Goal: Information Seeking & Learning: Learn about a topic

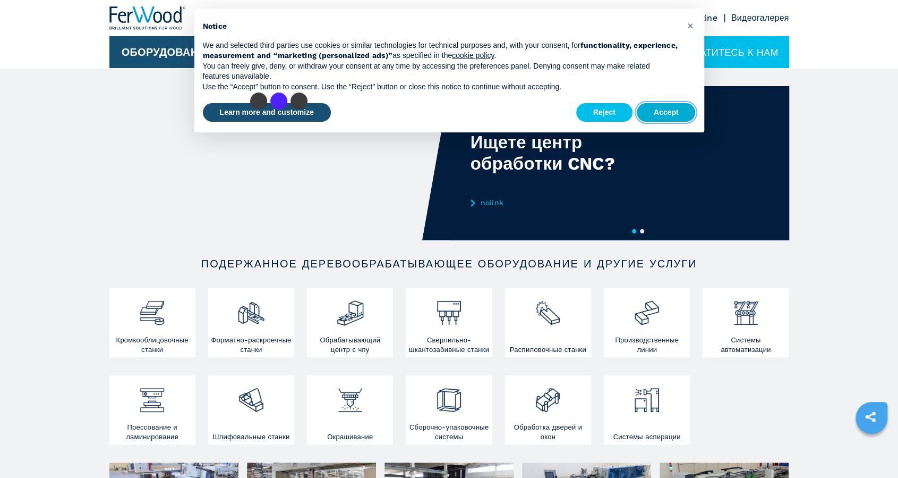
click at [657, 113] on button "Accept" at bounding box center [666, 112] width 59 height 19
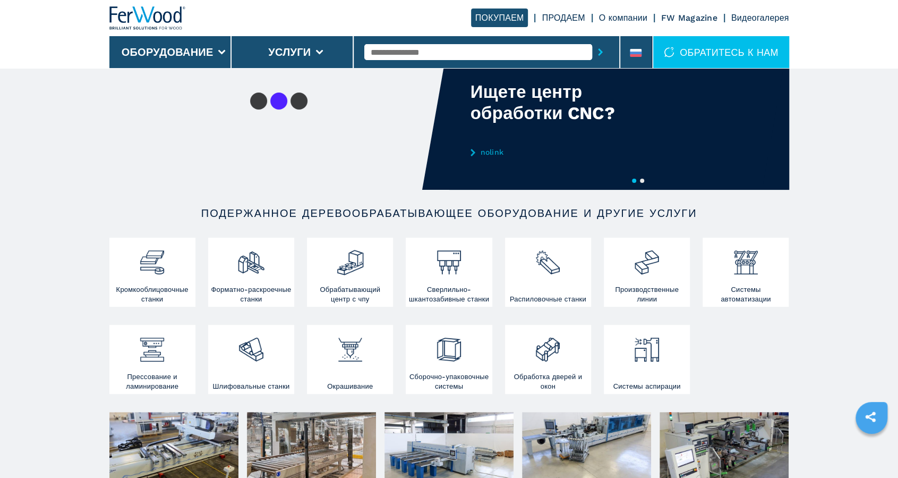
scroll to position [53, 0]
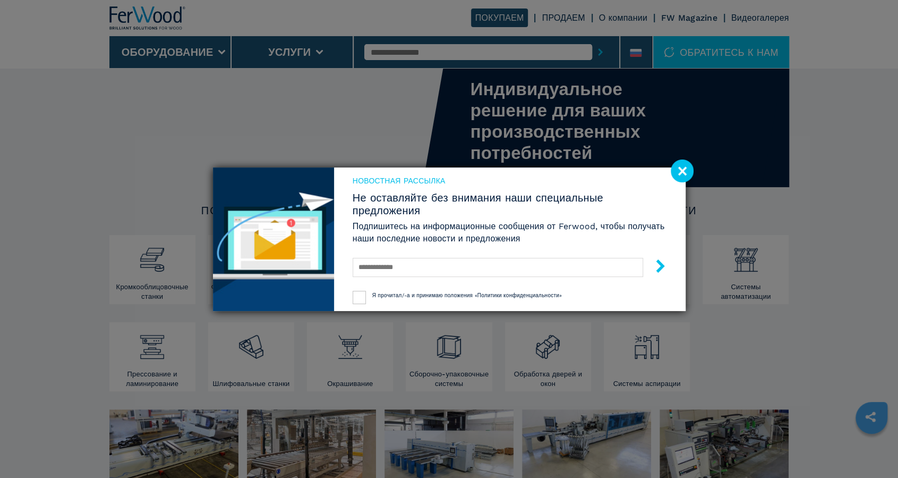
click at [681, 173] on image at bounding box center [682, 170] width 23 height 23
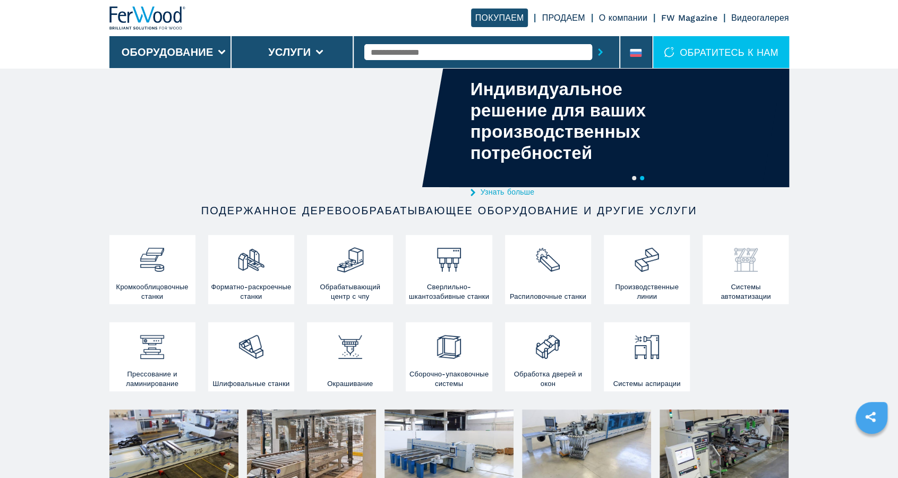
click at [742, 288] on h3 "Системы автоматизации" at bounding box center [746, 291] width 81 height 19
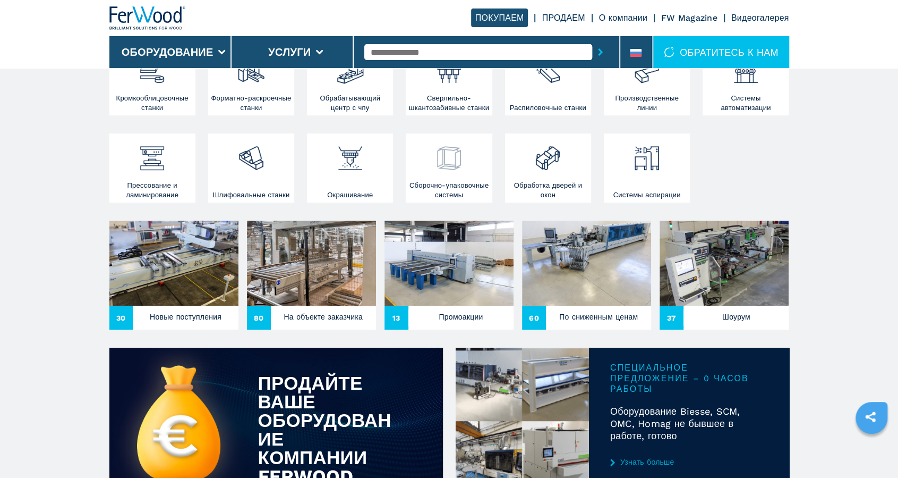
scroll to position [266, 0]
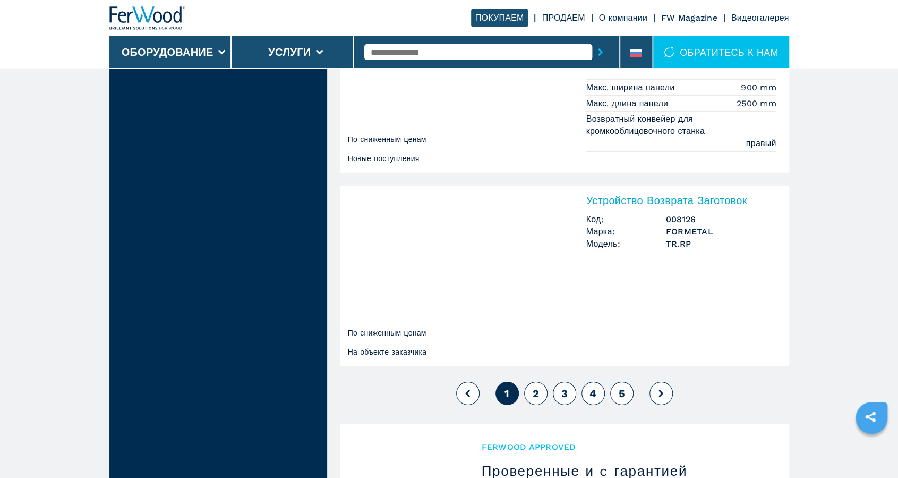
scroll to position [2391, 0]
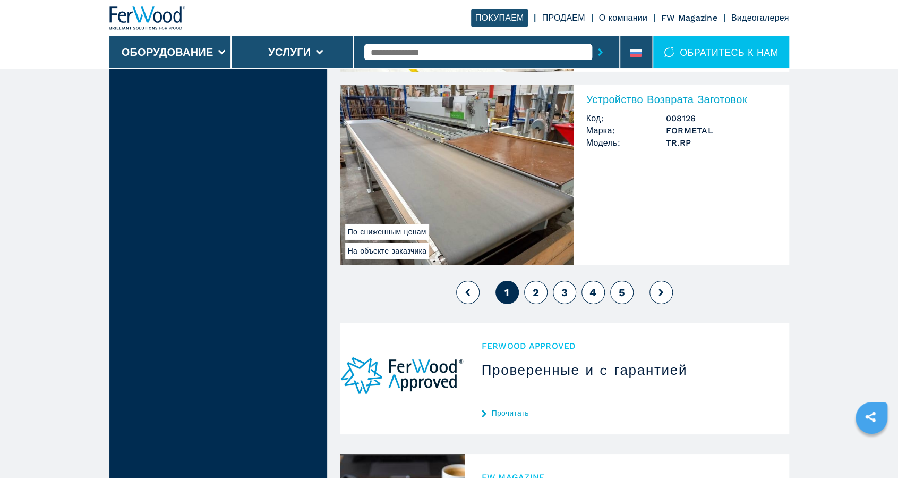
click at [660, 288] on icon at bounding box center [661, 291] width 5 height 7
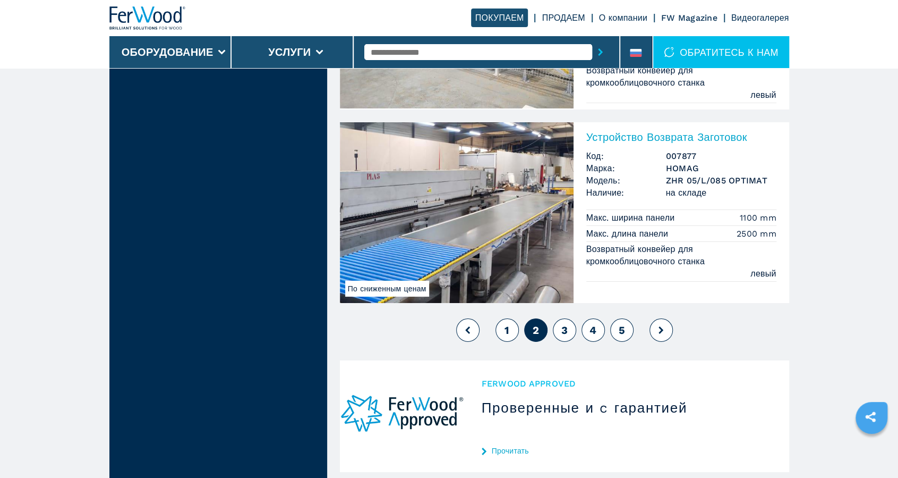
scroll to position [2338, 0]
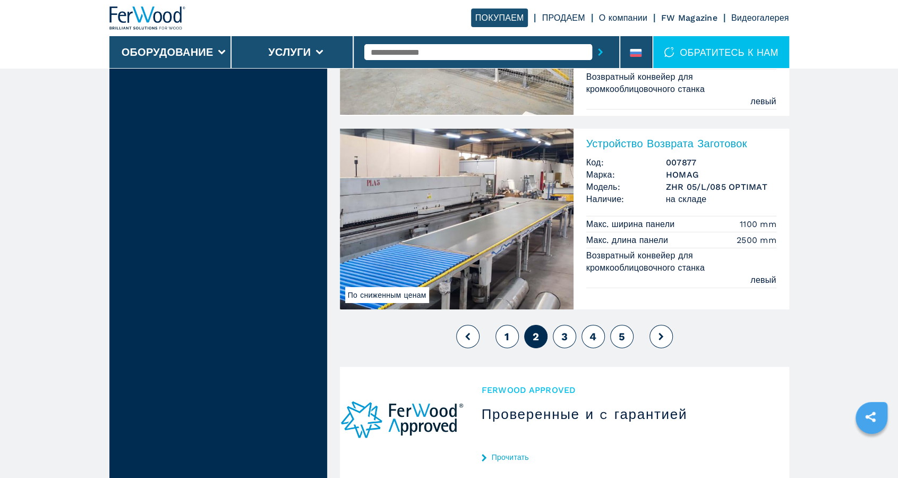
click at [663, 327] on button at bounding box center [661, 336] width 23 height 23
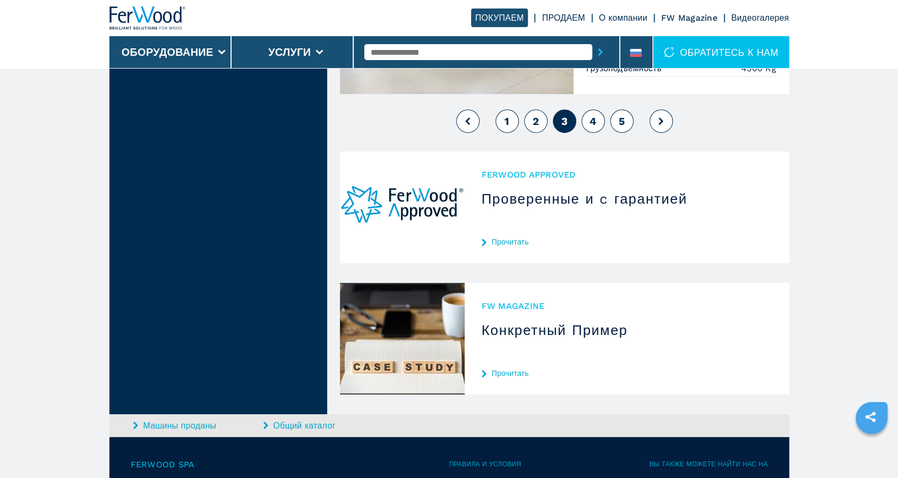
scroll to position [2338, 0]
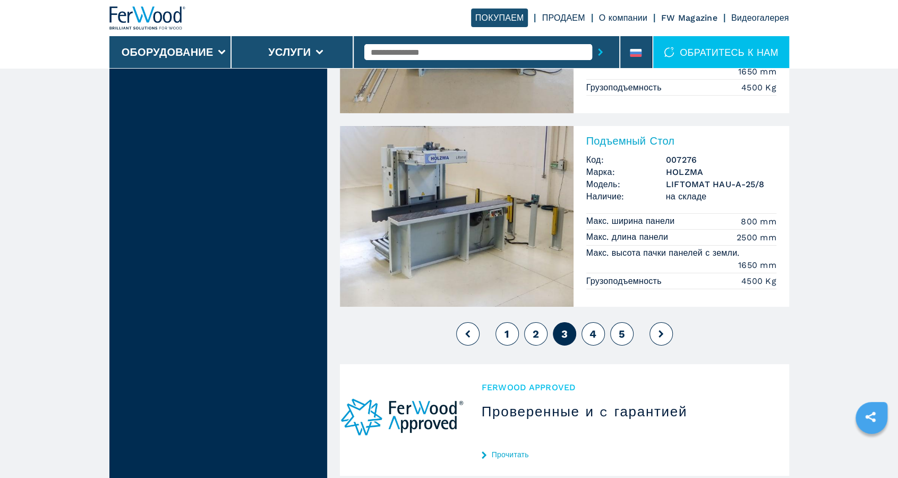
click at [664, 326] on button at bounding box center [661, 333] width 23 height 23
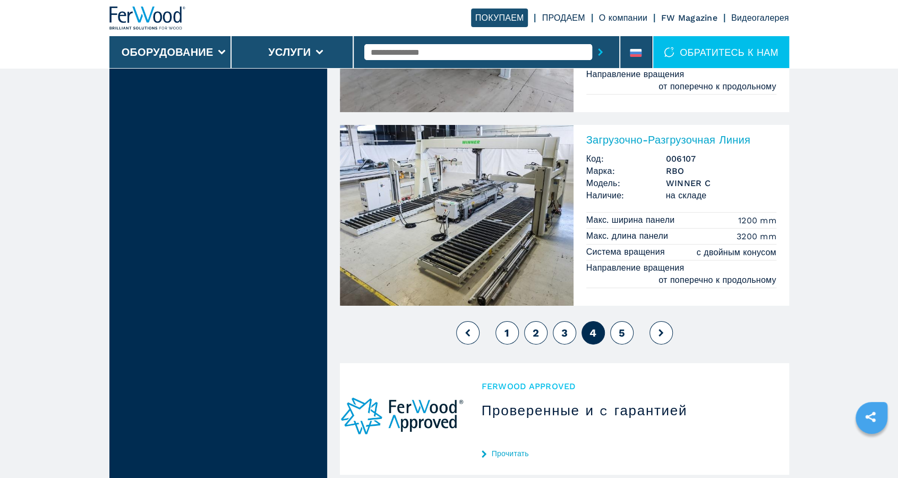
scroll to position [2391, 0]
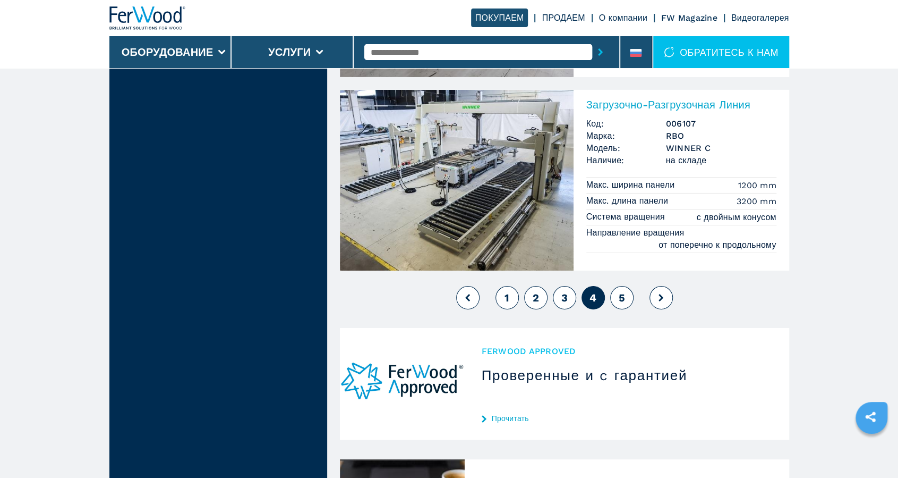
click at [659, 294] on icon at bounding box center [661, 297] width 5 height 7
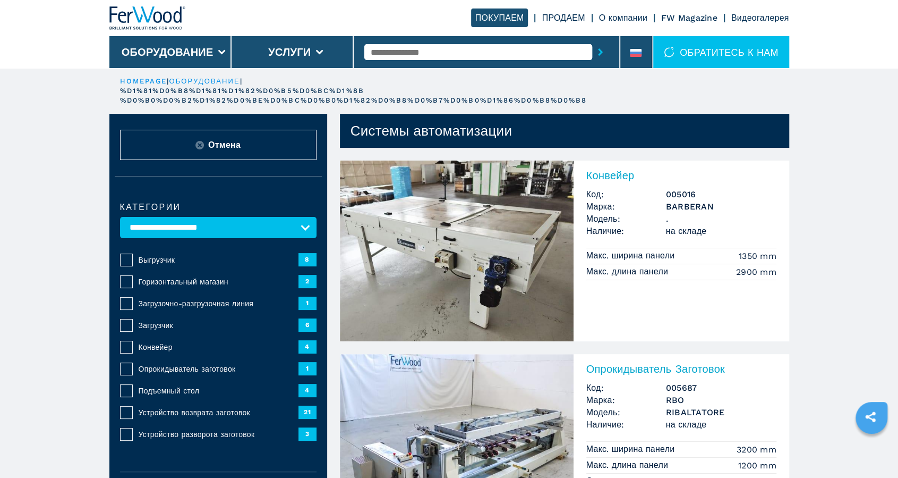
click at [153, 16] on img at bounding box center [147, 17] width 77 height 23
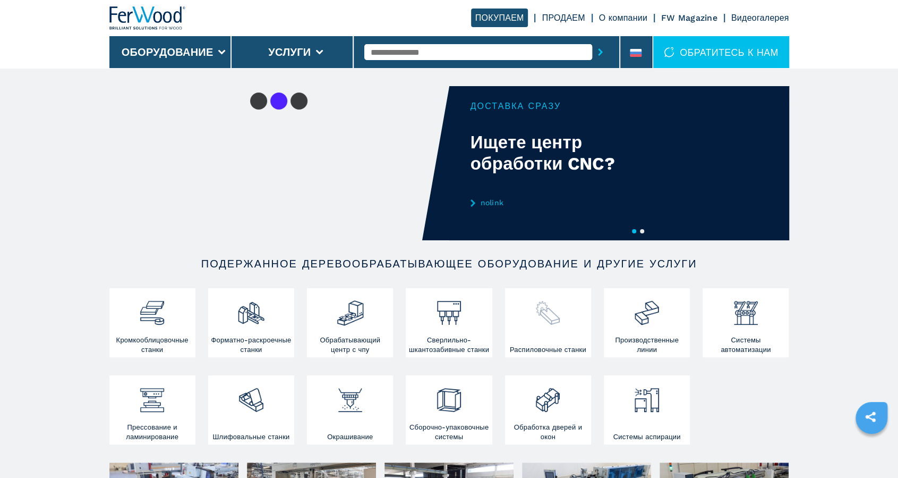
click at [546, 345] on h3 "Распиловочные станки" at bounding box center [548, 350] width 77 height 10
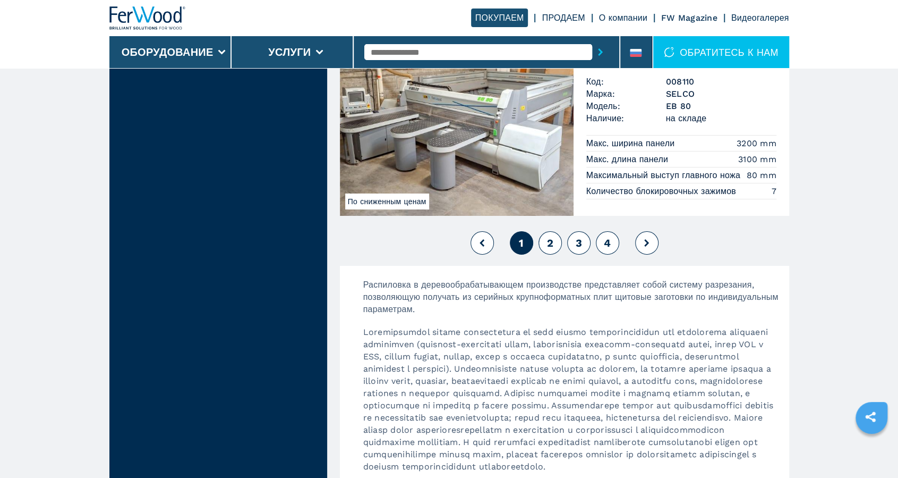
scroll to position [2497, 0]
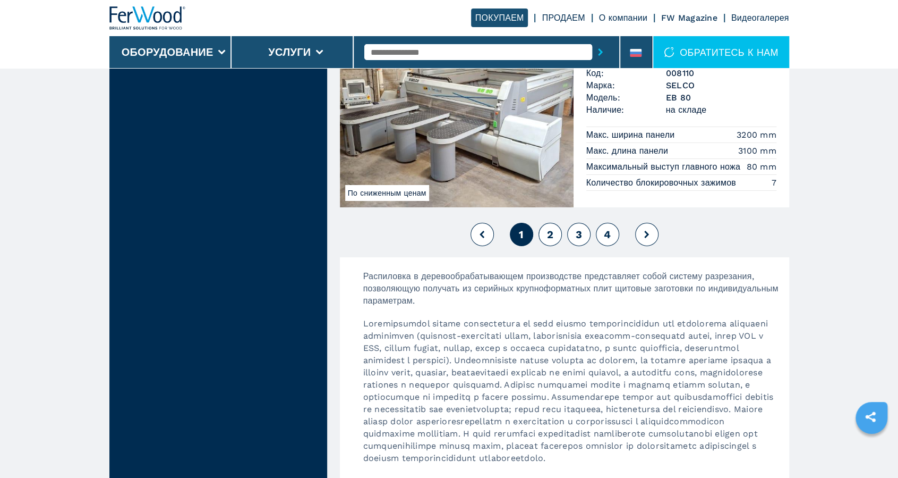
click at [551, 241] on span "2" at bounding box center [550, 234] width 6 height 13
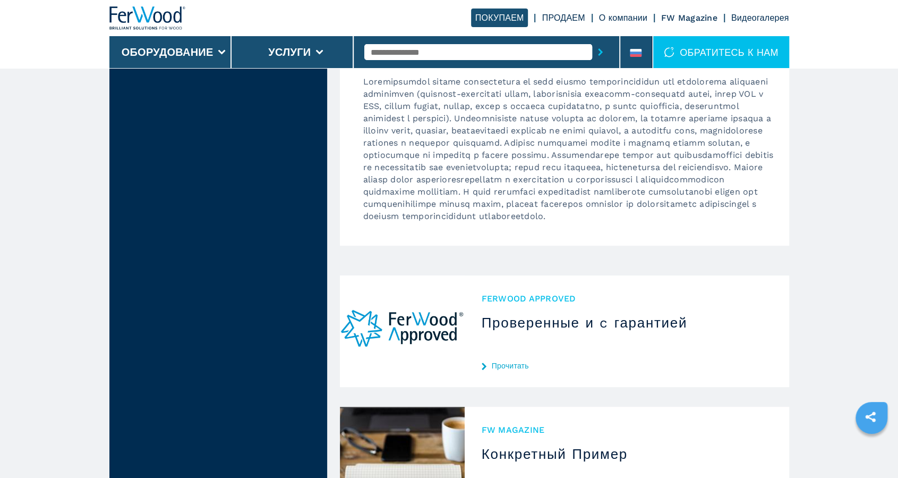
scroll to position [2603, 0]
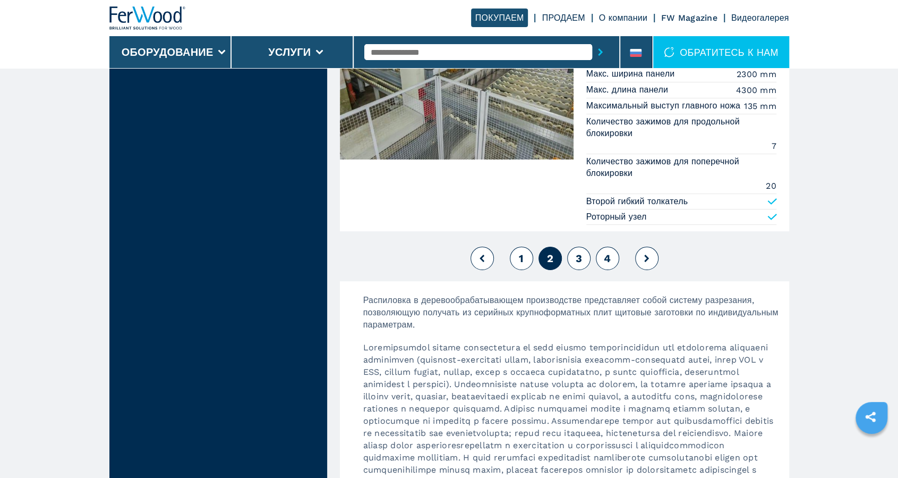
click at [578, 265] on span "3" at bounding box center [578, 258] width 6 height 13
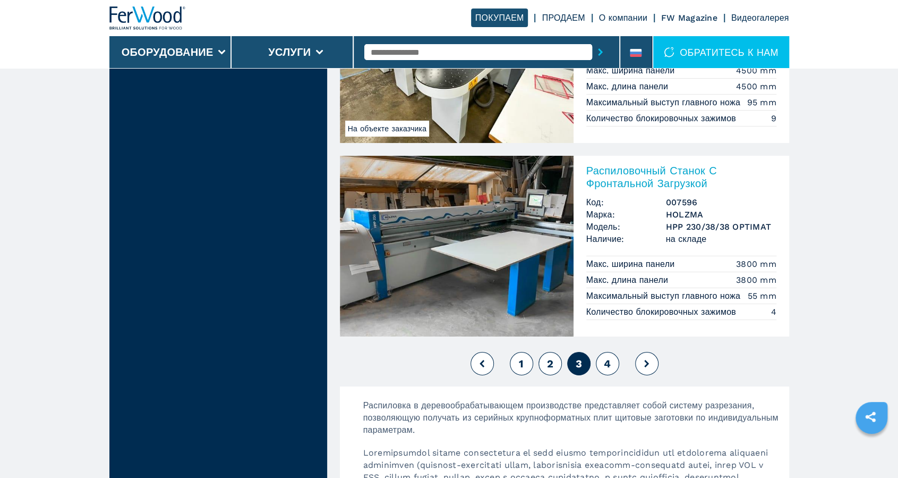
scroll to position [2391, 0]
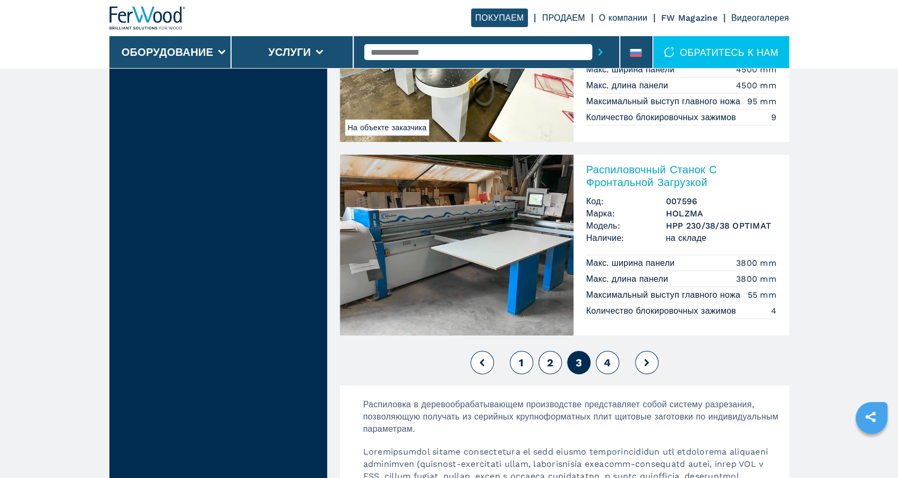
click at [606, 369] on span "4" at bounding box center [607, 362] width 7 height 13
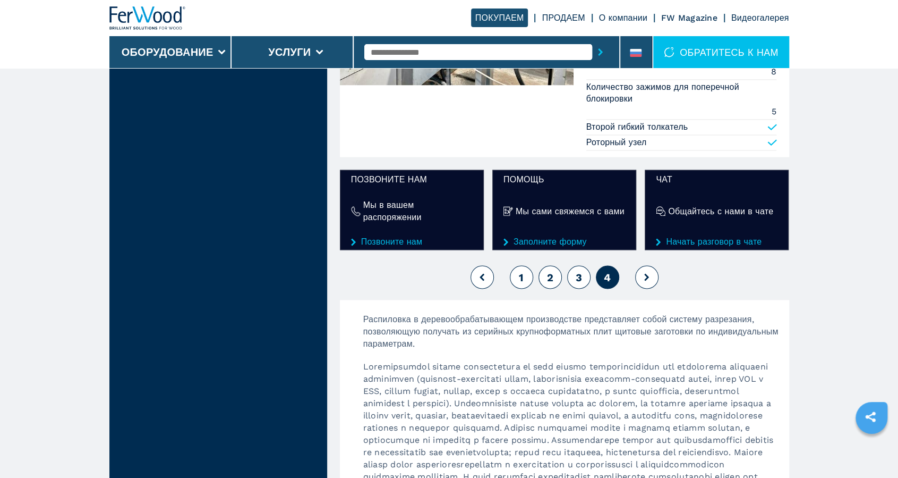
scroll to position [1116, 0]
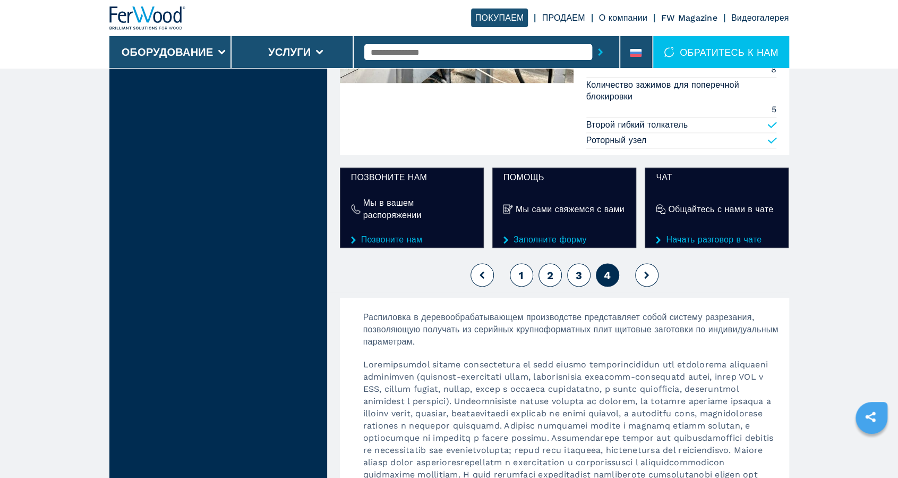
click at [642, 286] on button at bounding box center [646, 274] width 23 height 23
